Goal: Information Seeking & Learning: Learn about a topic

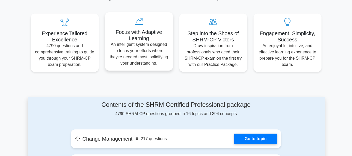
scroll to position [182, 0]
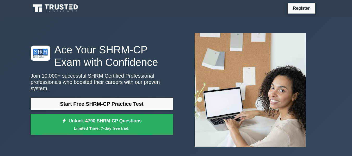
scroll to position [26, 0]
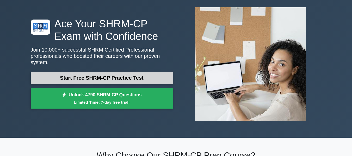
click at [109, 77] on link "Start Free SHRM-CP Practice Test" at bounding box center [102, 78] width 142 height 13
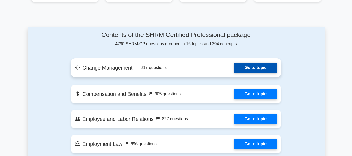
scroll to position [209, 0]
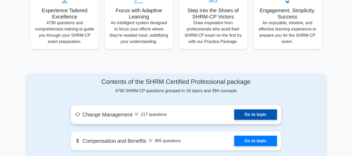
click at [259, 113] on link "Go to topic" at bounding box center [255, 114] width 43 height 10
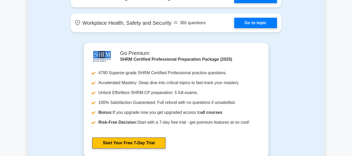
scroll to position [626, 0]
